Goal: Information Seeking & Learning: Compare options

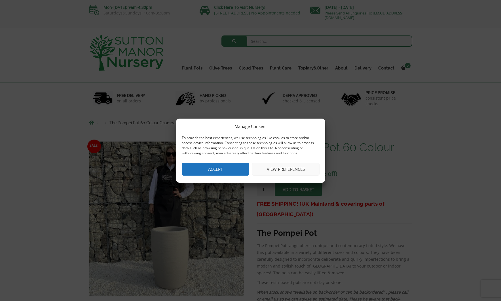
click at [224, 169] on button "Accept" at bounding box center [215, 169] width 67 height 13
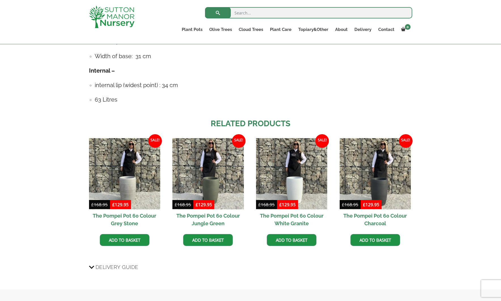
scroll to position [424, 0]
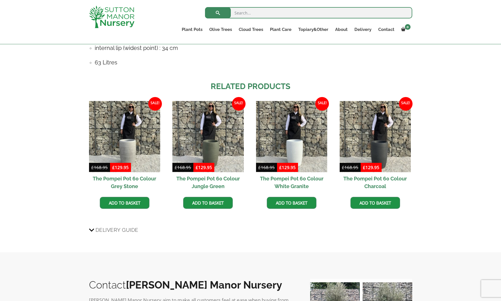
click at [285, 181] on h2 "The Pompei Pot 60 Colour White Granite" at bounding box center [291, 182] width 71 height 20
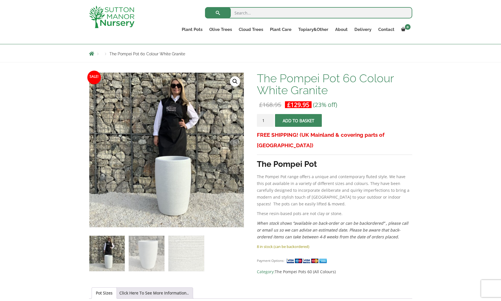
scroll to position [69, 0]
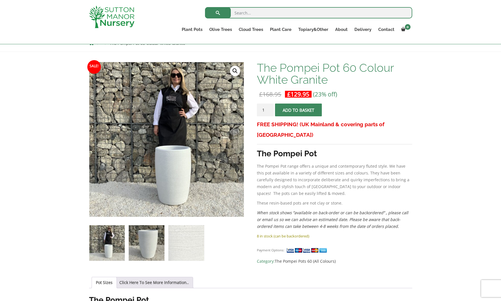
click at [139, 234] on img at bounding box center [146, 242] width 35 height 35
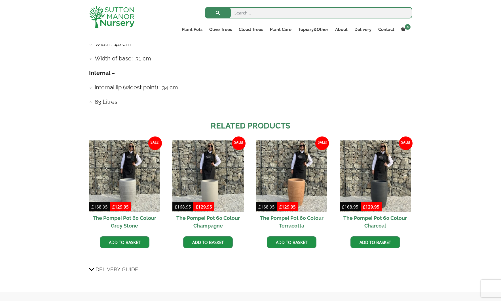
scroll to position [386, 0]
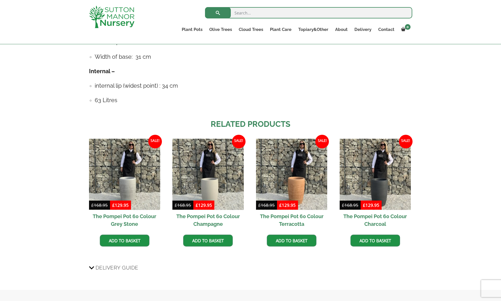
click at [122, 220] on h2 "The Pompei Pot 60 Colour Grey Stone" at bounding box center [124, 220] width 71 height 20
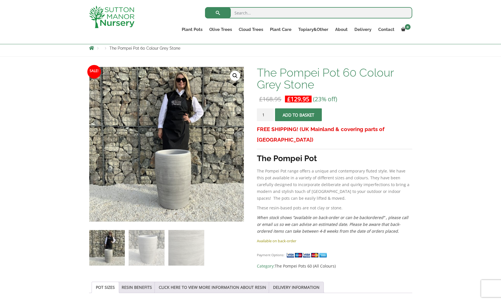
scroll to position [66, 0]
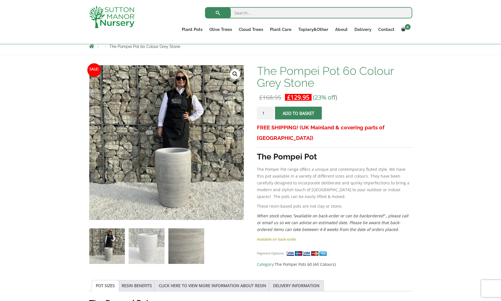
click at [177, 248] on img at bounding box center [185, 245] width 35 height 35
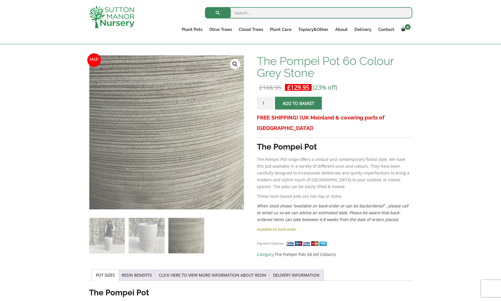
scroll to position [82, 0]
